Goal: Task Accomplishment & Management: Manage account settings

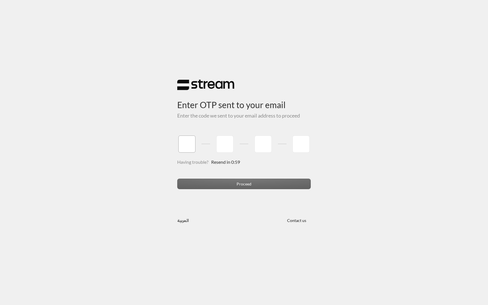
type input "1"
type input "2"
type input "3"
type input "4"
click at [233, 179] on div "Enter OTP sent to your email Enter the code we sent to your email address to pr…" at bounding box center [244, 152] width 488 height 305
